Goal: Navigation & Orientation: Find specific page/section

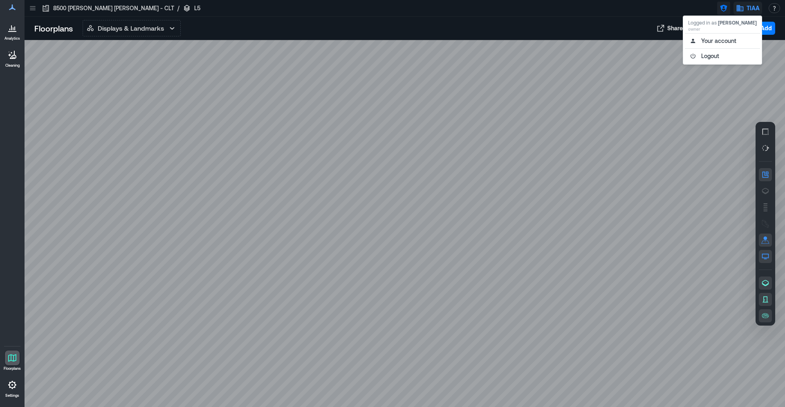
click at [724, 9] on icon "button" at bounding box center [724, 8] width 8 height 8
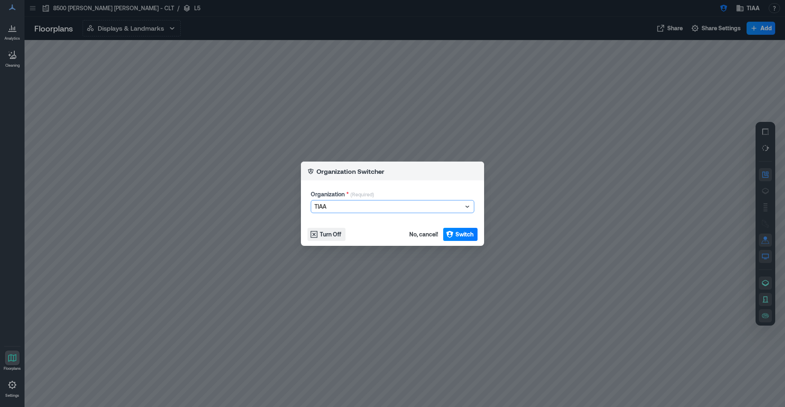
click at [376, 205] on div at bounding box center [389, 207] width 148 height 10
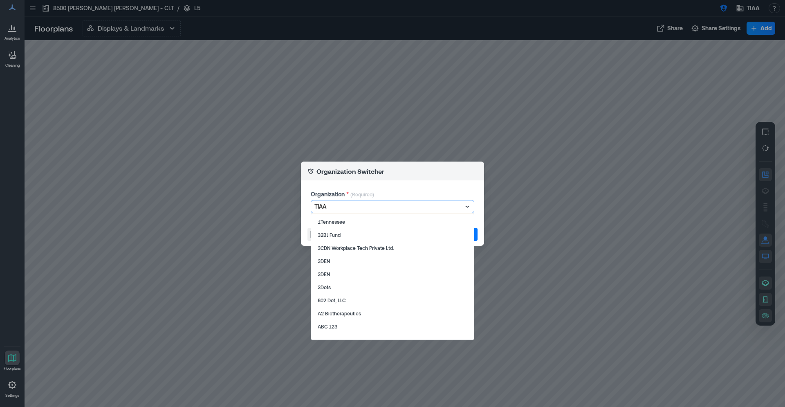
type input "**********"
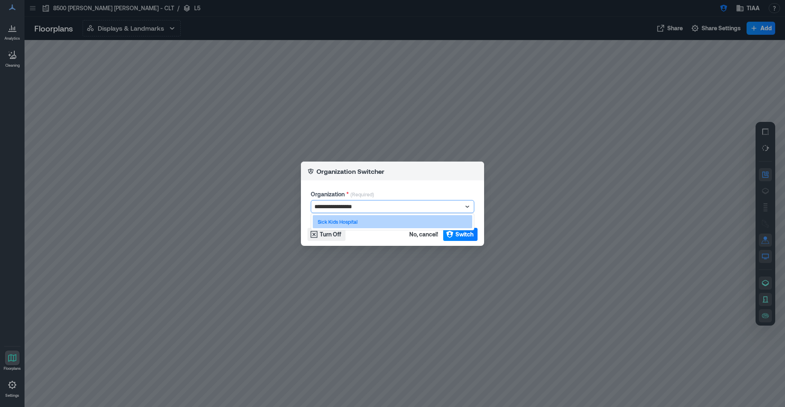
click at [362, 225] on div "Sick Kids Hospital" at bounding box center [393, 221] width 160 height 13
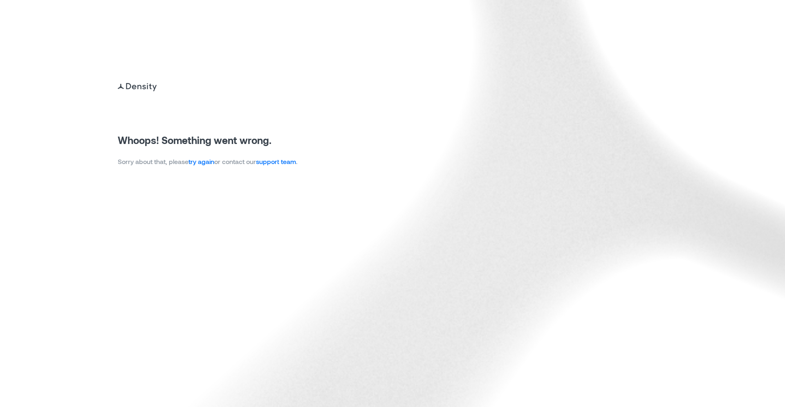
click at [210, 164] on link "try again" at bounding box center [202, 161] width 26 height 8
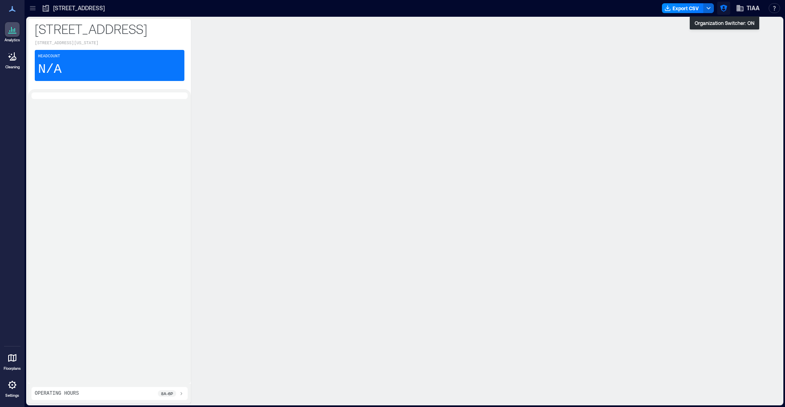
click at [725, 13] on button "button" at bounding box center [723, 8] width 13 height 13
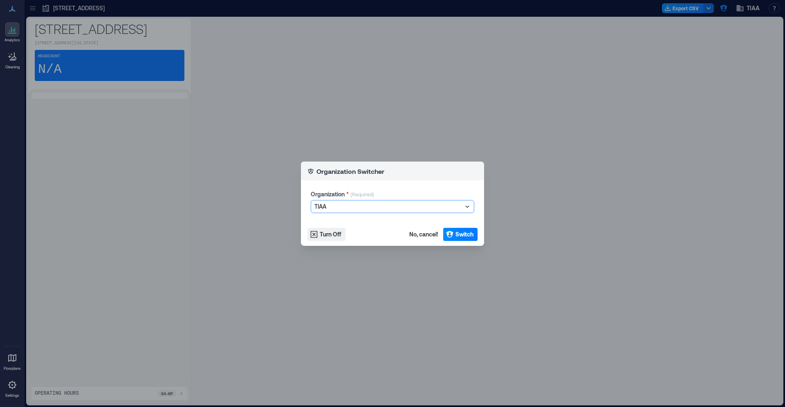
click at [420, 208] on div at bounding box center [389, 207] width 148 height 10
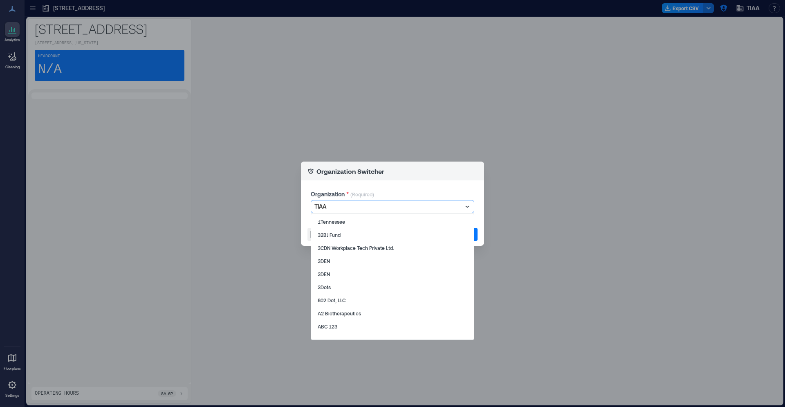
type input "**********"
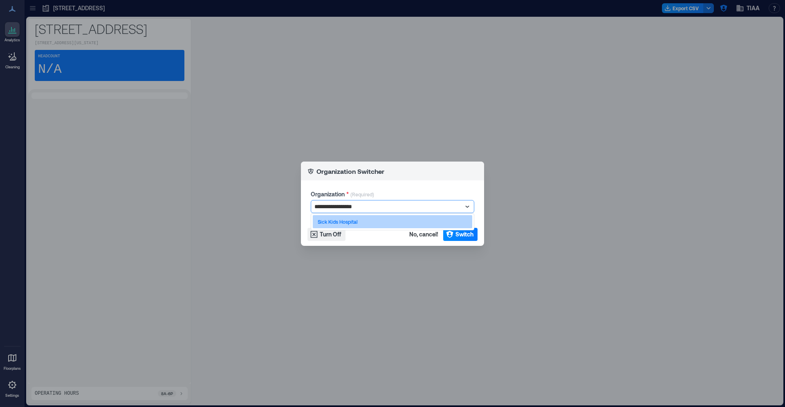
click at [368, 220] on div "Sick Kids Hospital" at bounding box center [393, 221] width 160 height 13
click at [467, 231] on span "Switch" at bounding box center [465, 234] width 18 height 8
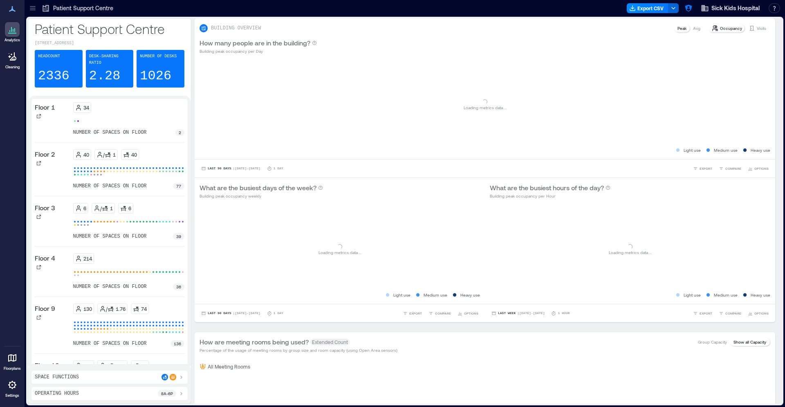
click at [13, 360] on icon at bounding box center [12, 358] width 8 height 8
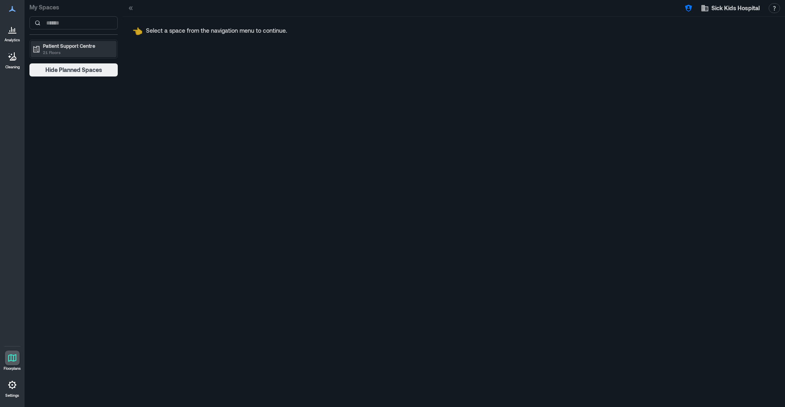
click at [72, 52] on p "21 Floors" at bounding box center [77, 52] width 69 height 7
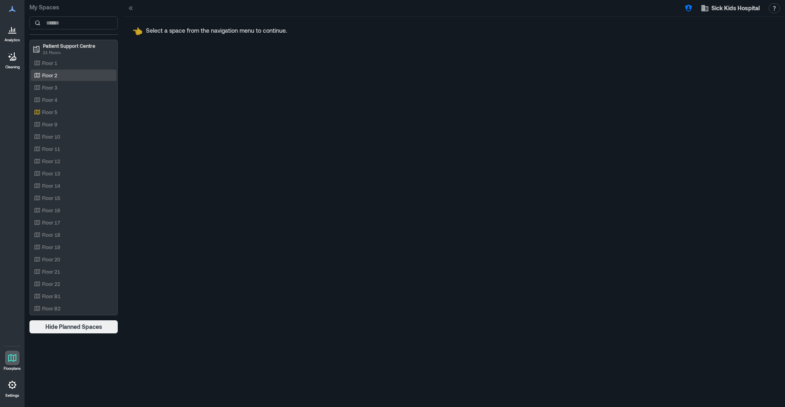
click at [52, 74] on p "Floor 2" at bounding box center [49, 75] width 15 height 7
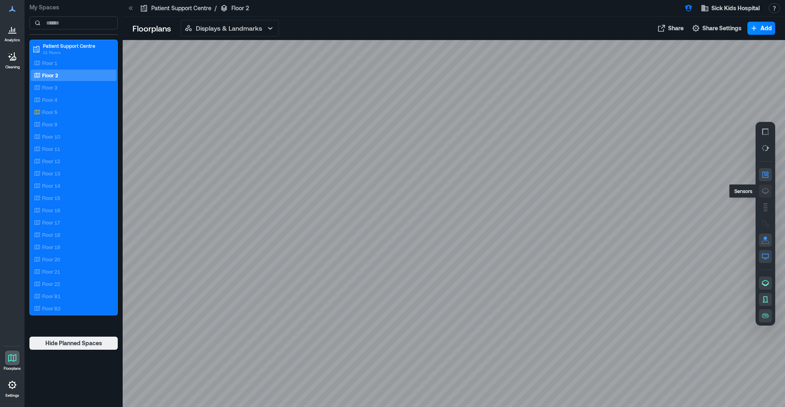
click at [764, 190] on icon "button" at bounding box center [766, 191] width 8 height 8
click at [62, 65] on div "Floor 1" at bounding box center [71, 63] width 79 height 8
click at [760, 192] on button "button" at bounding box center [765, 190] width 13 height 13
click at [61, 88] on div "Floor 3" at bounding box center [71, 87] width 79 height 8
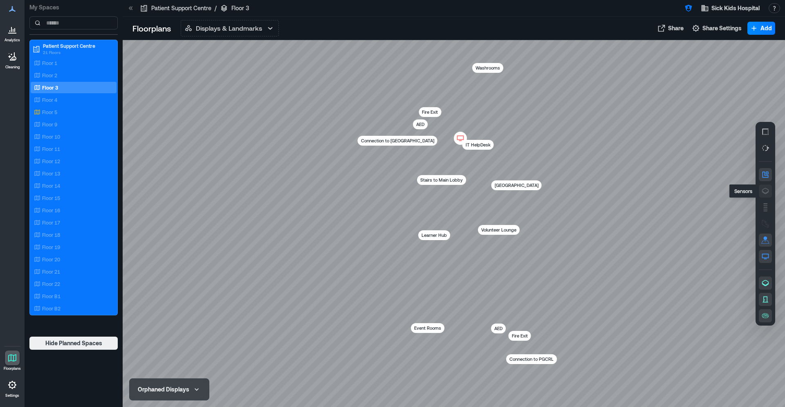
click at [765, 189] on icon "button" at bounding box center [766, 191] width 8 height 8
click at [64, 98] on div "Floor 4" at bounding box center [71, 100] width 79 height 8
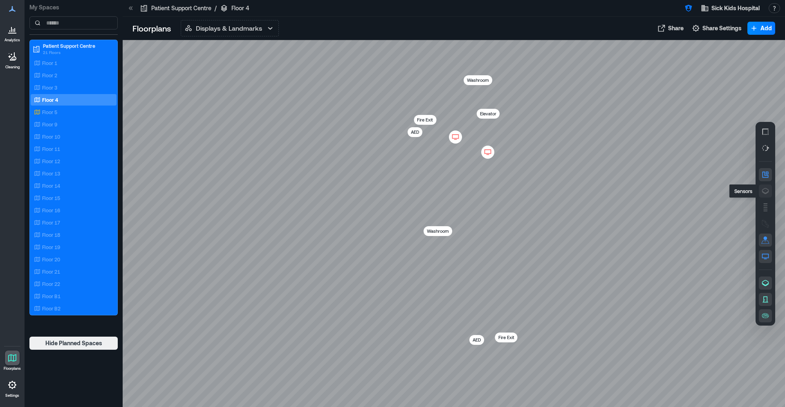
click at [767, 190] on icon "button" at bounding box center [766, 191] width 8 height 8
click at [487, 243] on div "B2FHR071" at bounding box center [454, 223] width 663 height 367
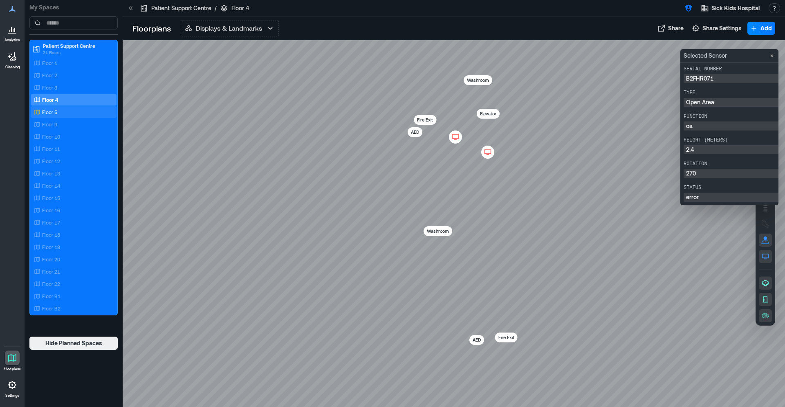
click at [53, 112] on p "Floor 5" at bounding box center [49, 112] width 15 height 7
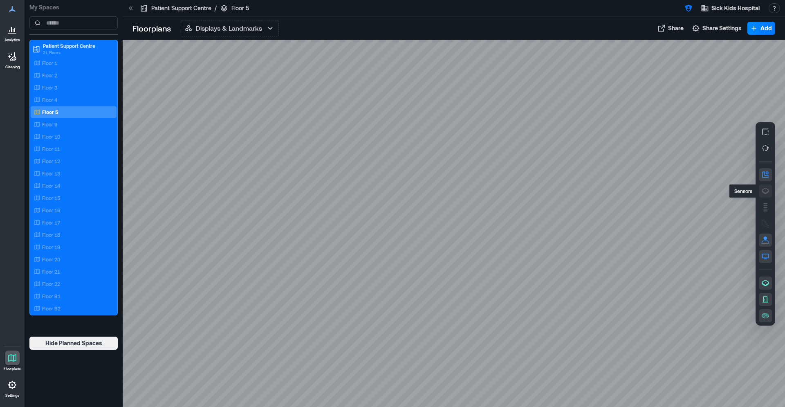
click at [765, 191] on icon "button" at bounding box center [766, 191] width 8 height 8
click at [38, 124] on icon at bounding box center [36, 124] width 5 height 5
click at [767, 191] on icon "button" at bounding box center [766, 191] width 8 height 8
click at [61, 130] on div "Floor 1 Floor 2 Floor 3 Floor 4 Floor 5 Floor 9 Floor 10 Floor 11 Floor 12 Floo…" at bounding box center [74, 185] width 86 height 257
click at [59, 136] on p "Floor 10" at bounding box center [51, 136] width 18 height 7
